Goal: Navigation & Orientation: Find specific page/section

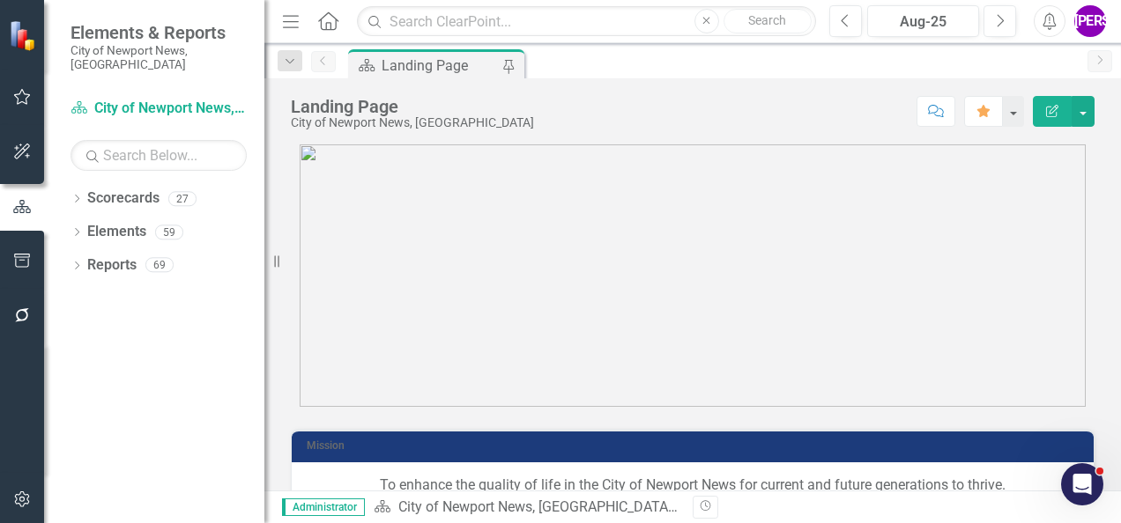
click at [35, 498] on button "button" at bounding box center [23, 500] width 40 height 37
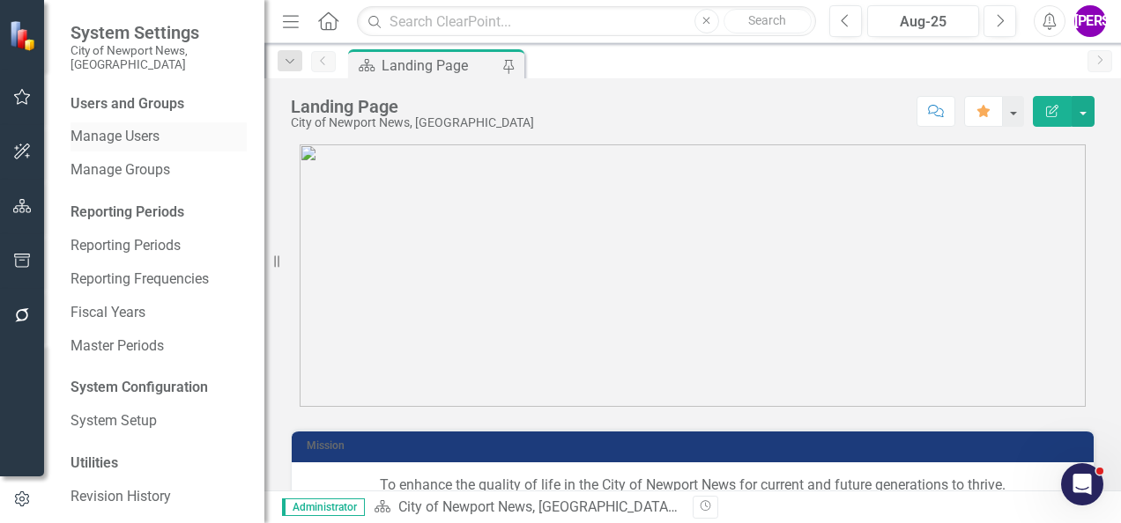
click at [131, 127] on link "Manage Users" at bounding box center [158, 137] width 176 height 20
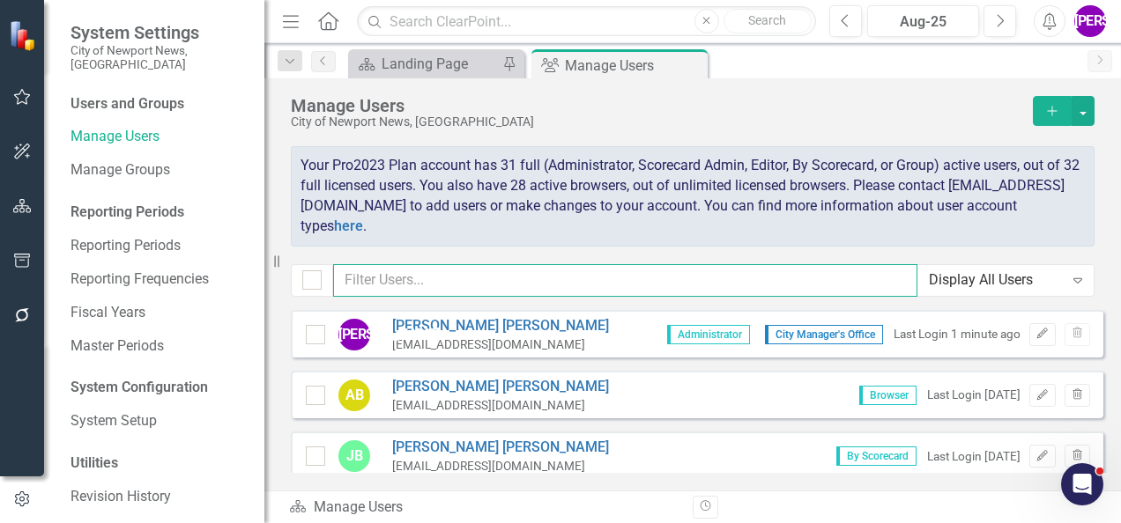
click at [504, 284] on input "text" at bounding box center [625, 280] width 584 height 33
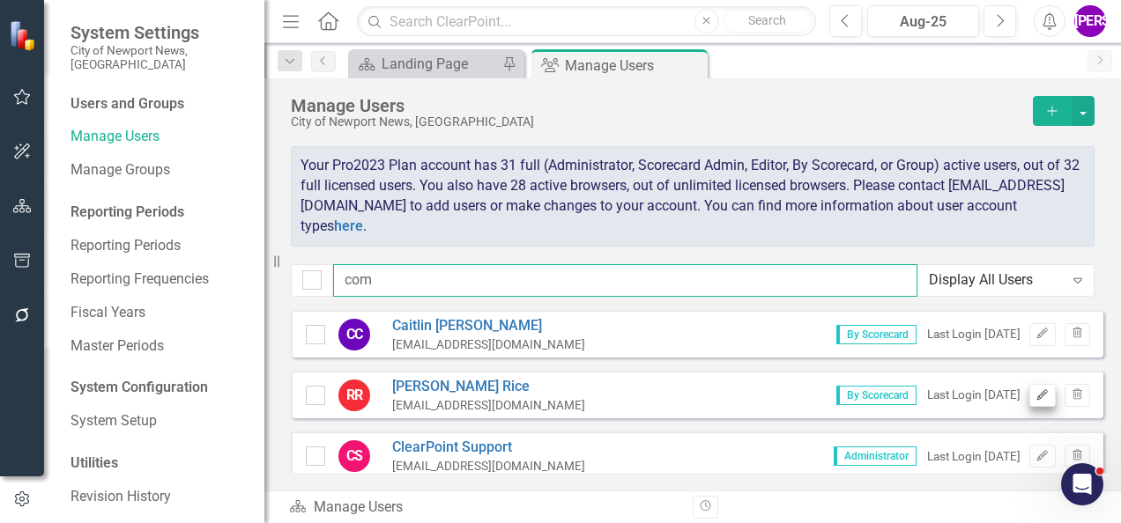
type input "com"
click at [1035, 394] on icon "Edit" at bounding box center [1041, 395] width 13 height 11
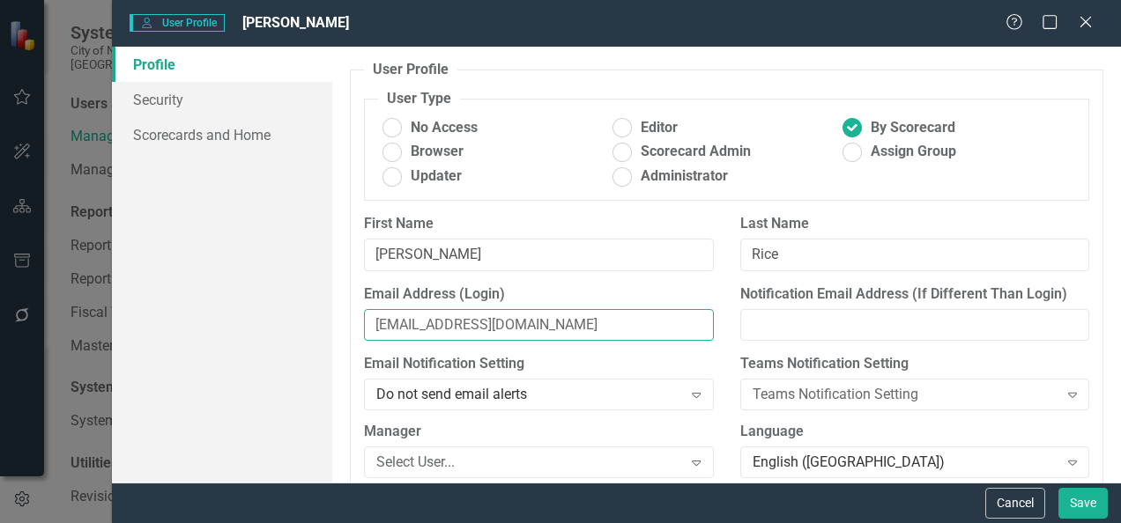
drag, startPoint x: 650, startPoint y: 330, endPoint x: 366, endPoint y: 309, distance: 285.4
click at [366, 309] on input "[EMAIL_ADDRESS][DOMAIN_NAME]" at bounding box center [538, 325] width 349 height 33
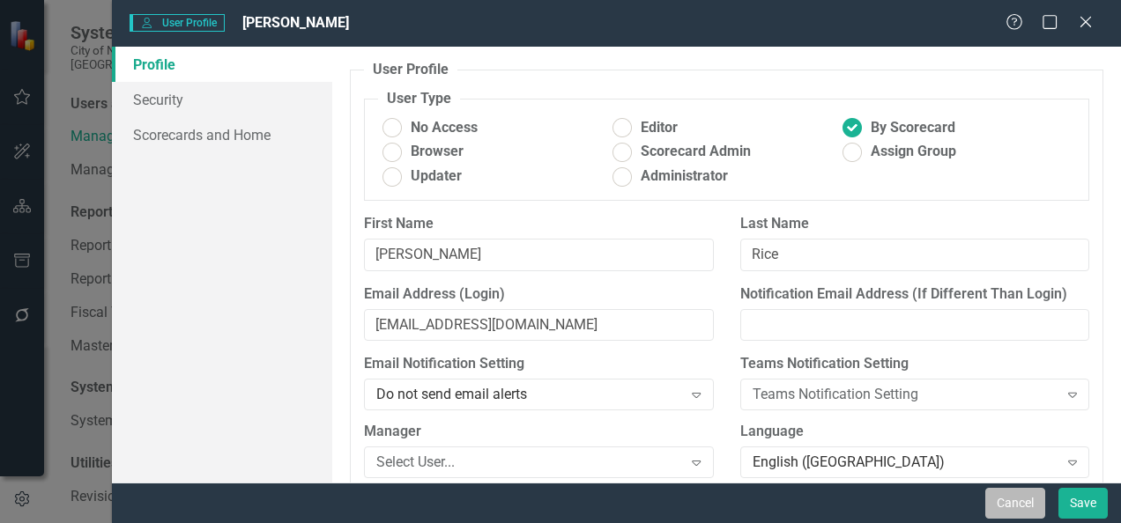
click at [1027, 492] on button "Cancel" at bounding box center [1015, 503] width 60 height 31
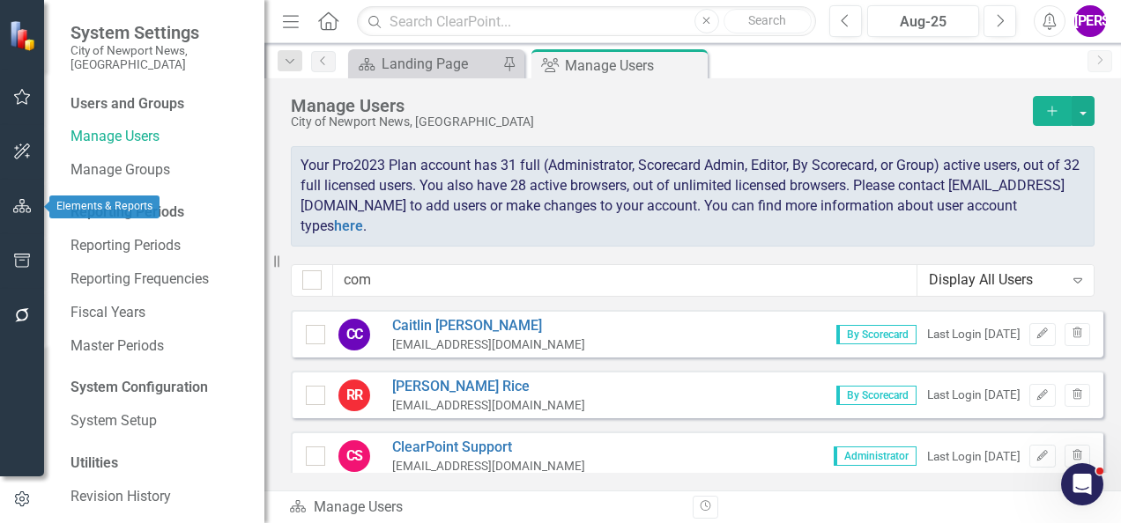
click at [29, 209] on icon "button" at bounding box center [22, 206] width 19 height 14
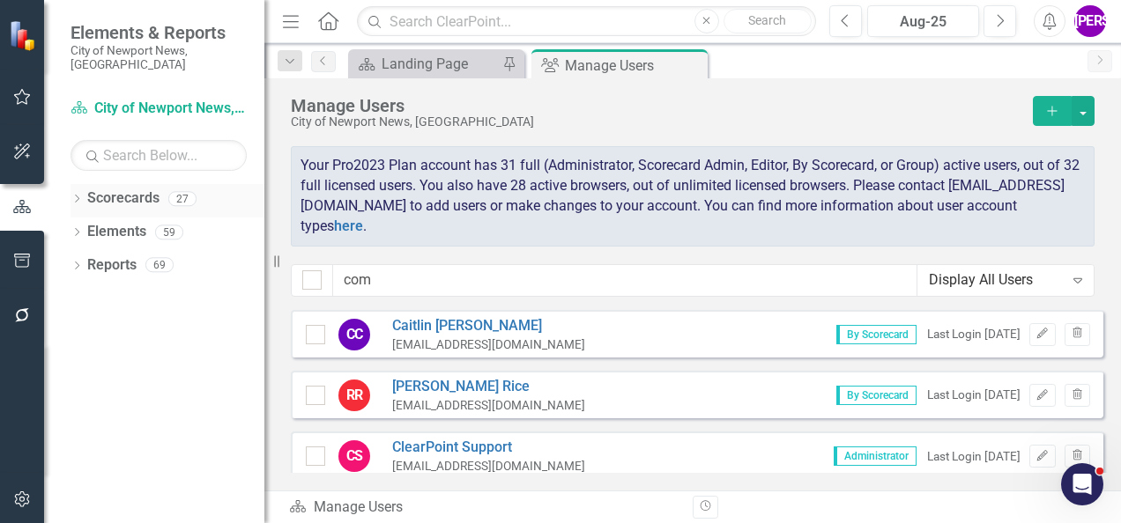
click at [74, 184] on div "Dropdown Scorecards 27" at bounding box center [167, 200] width 194 height 33
click at [78, 196] on icon "Dropdown" at bounding box center [76, 201] width 12 height 10
click at [88, 226] on icon "Dropdown" at bounding box center [85, 231] width 13 height 11
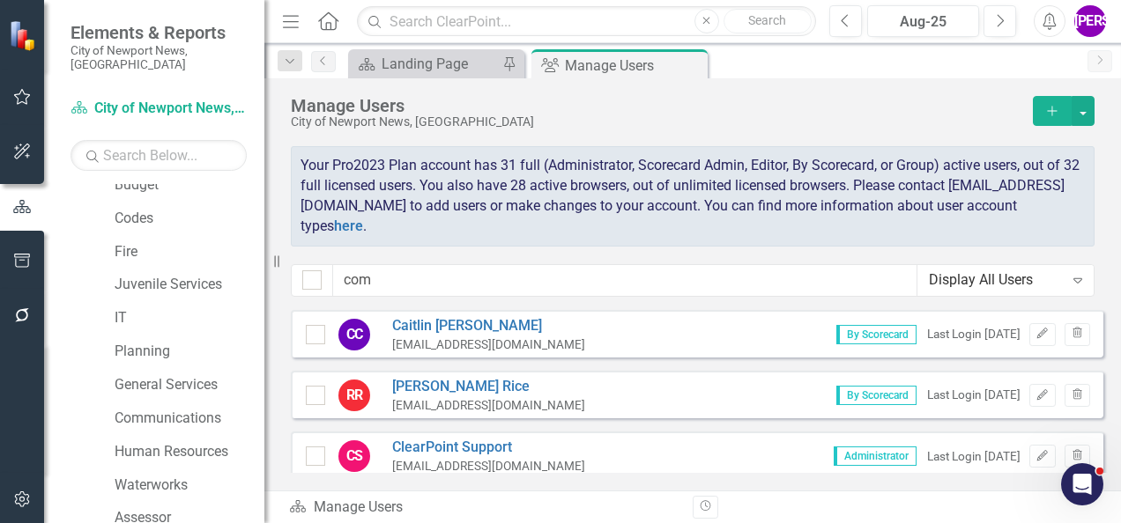
scroll to position [352, 0]
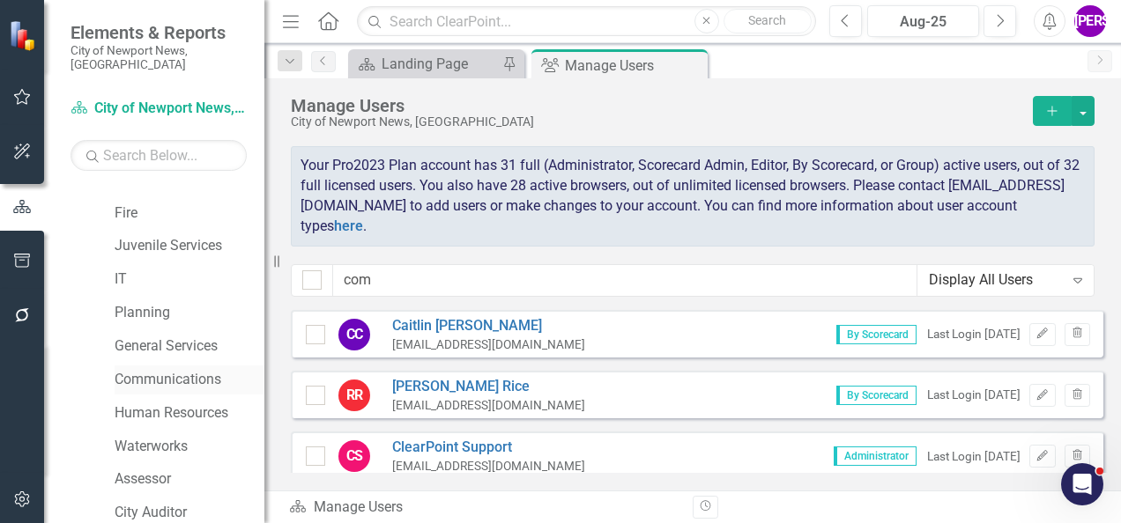
click at [167, 370] on link "Communications" at bounding box center [190, 380] width 150 height 20
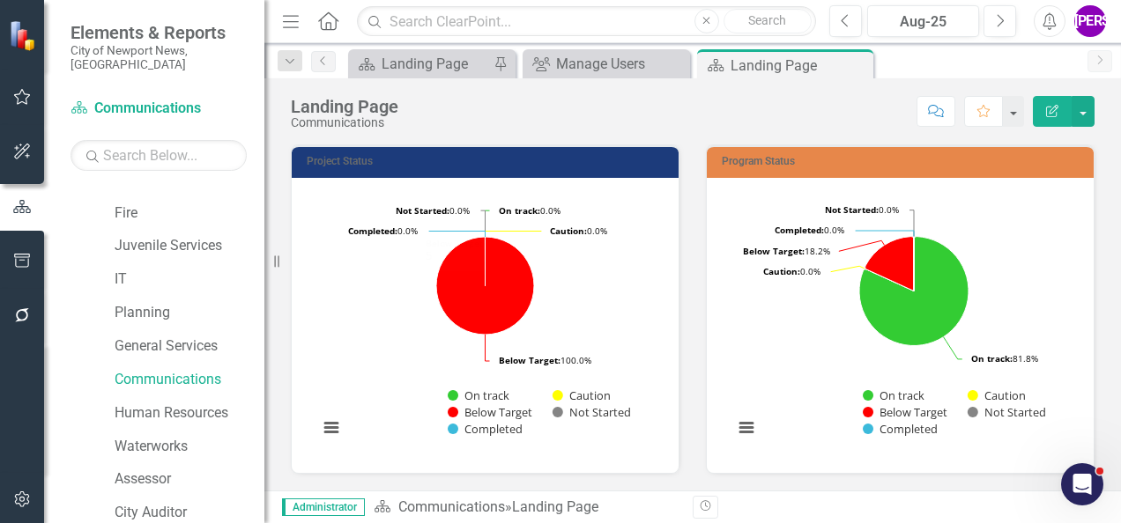
click at [679, 108] on div "Score: N/A Aug-25 Completed Comment Favorite Edit Report" at bounding box center [750, 111] width 687 height 30
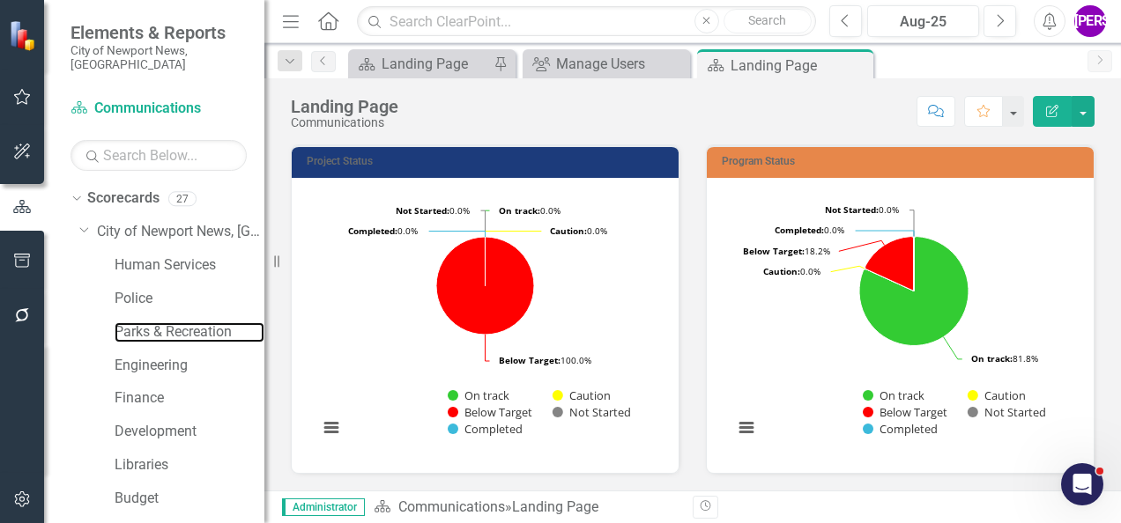
drag, startPoint x: 146, startPoint y: 320, endPoint x: 4, endPoint y: 331, distance: 143.2
click at [146, 323] on link "Parks & Recreation" at bounding box center [190, 333] width 150 height 20
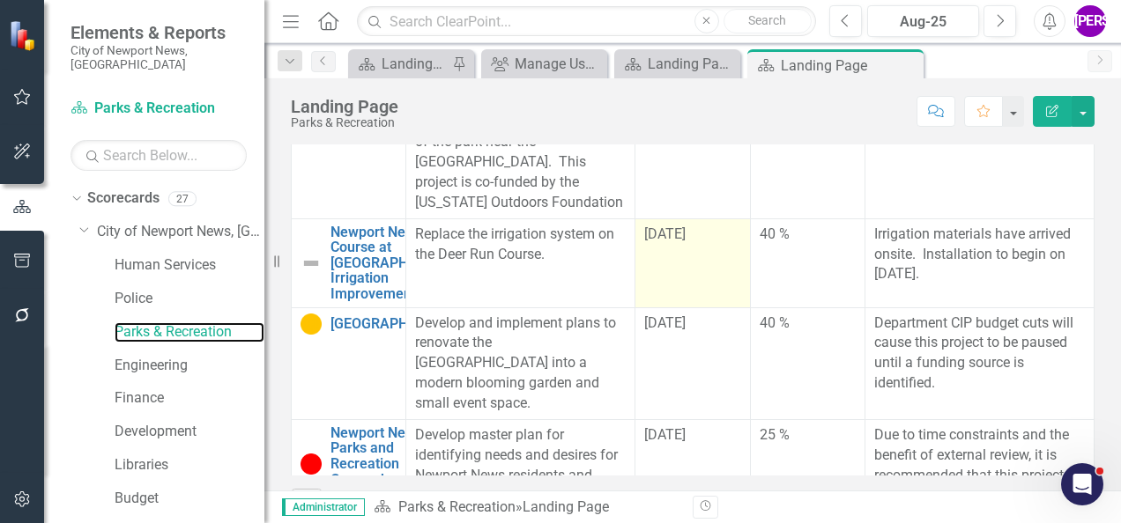
scroll to position [1094, 0]
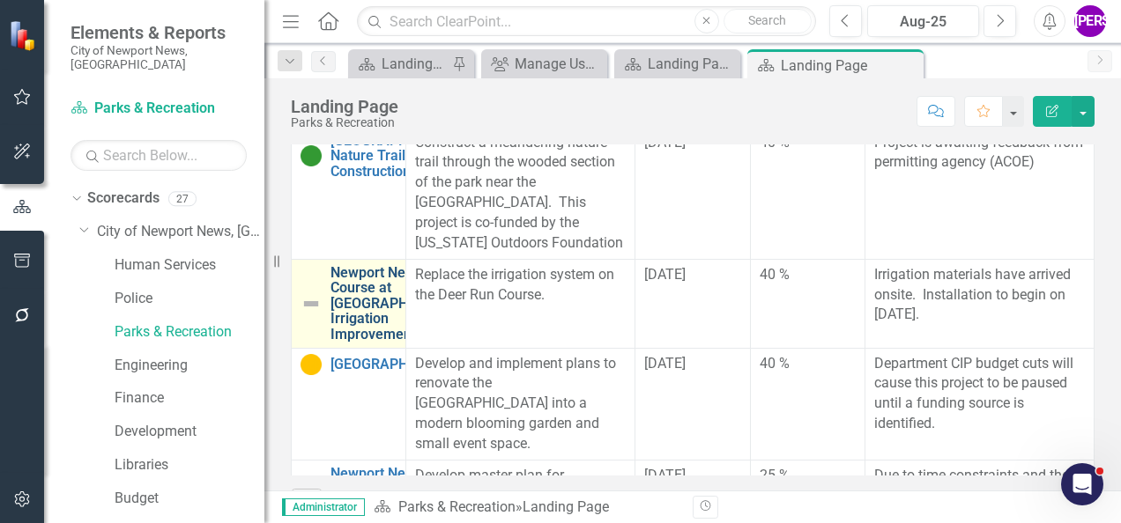
click at [352, 284] on link "Newport News Golf Course at [GEOGRAPHIC_DATA] Irrigation Improvements" at bounding box center [398, 304] width 136 height 78
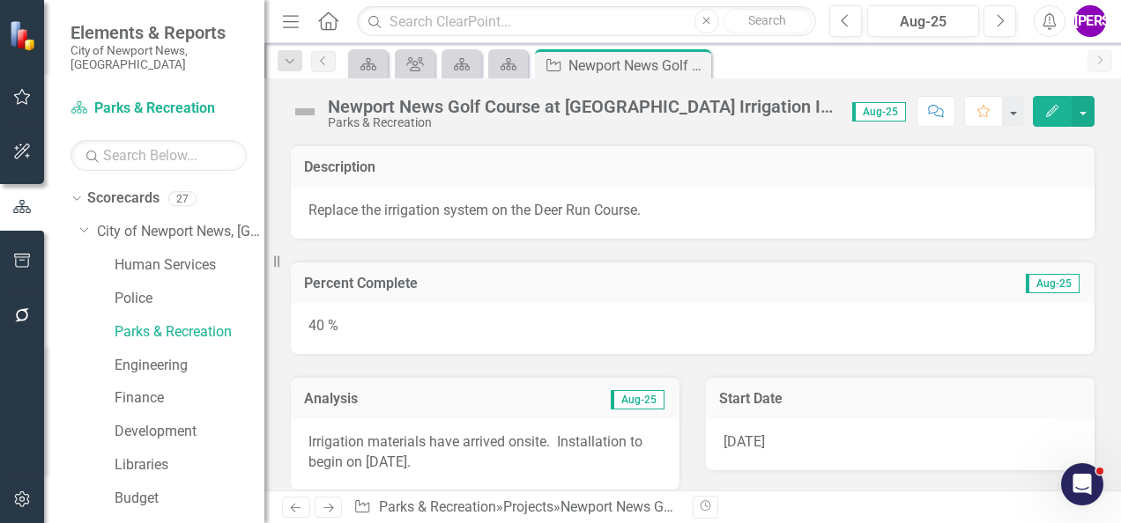
scroll to position [88, 0]
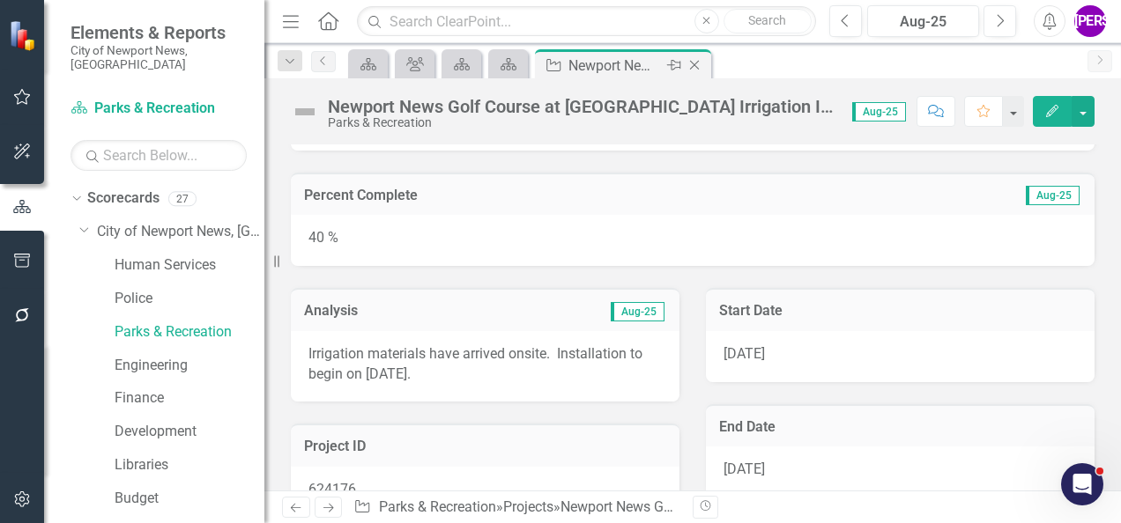
click at [694, 63] on icon at bounding box center [695, 66] width 10 height 10
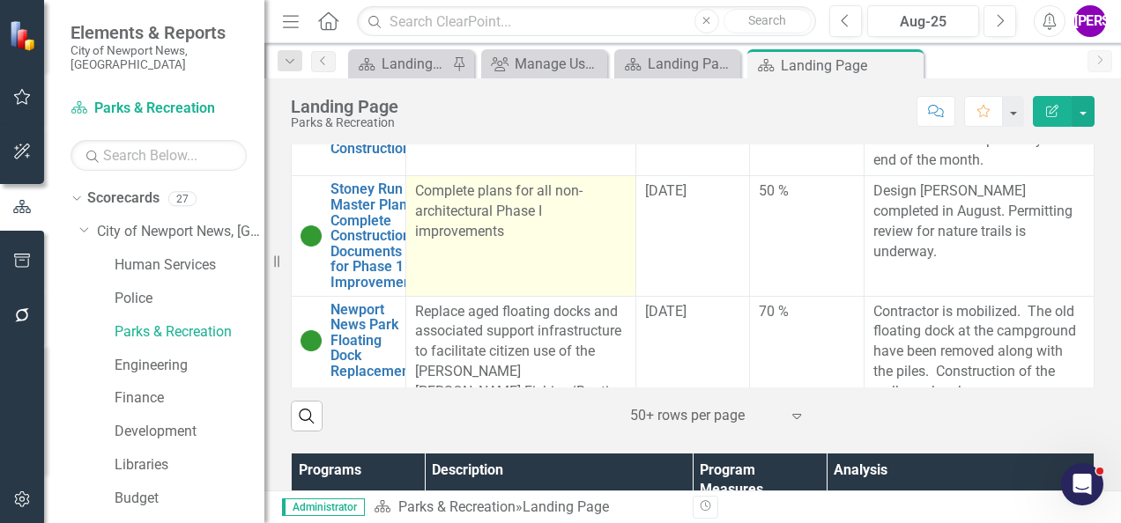
scroll to position [176, 0]
